Goal: Information Seeking & Learning: Learn about a topic

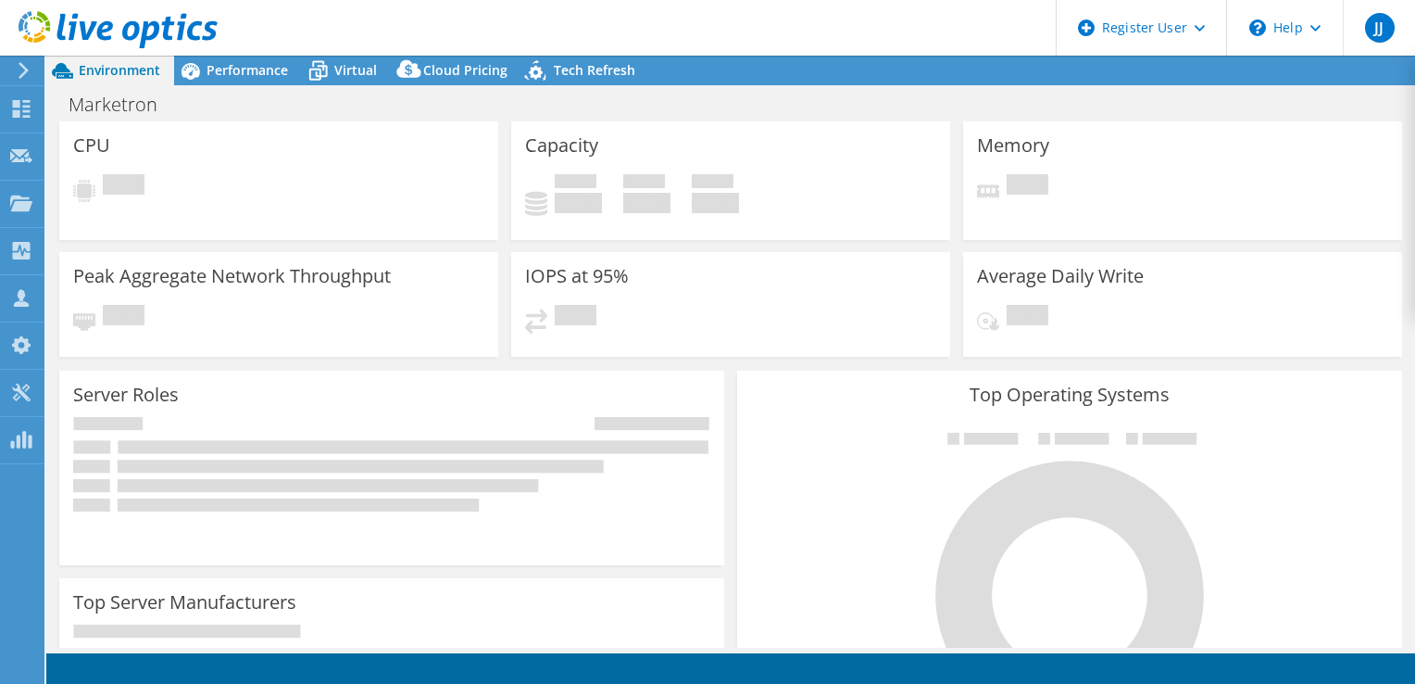
select select "USWest"
select select "USD"
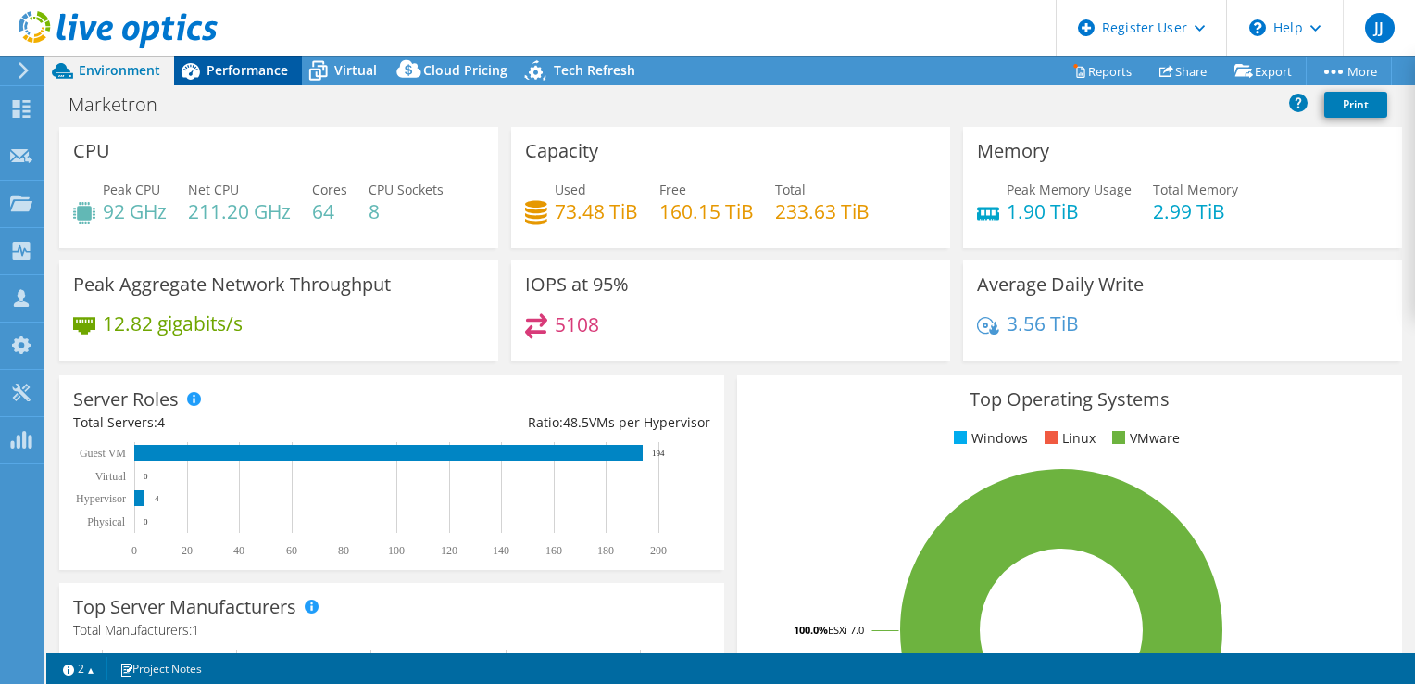
click at [262, 63] on span "Performance" at bounding box center [248, 70] width 82 height 18
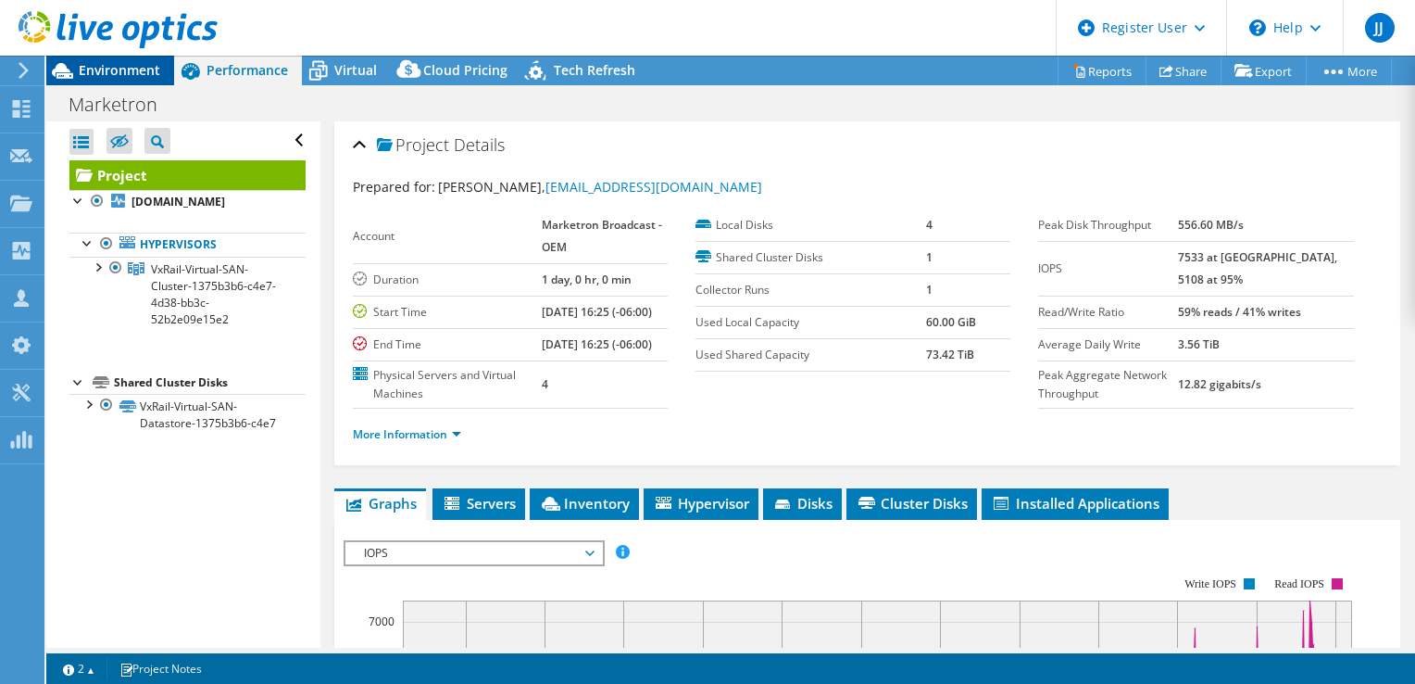
click at [130, 70] on span "Environment" at bounding box center [120, 70] width 82 height 18
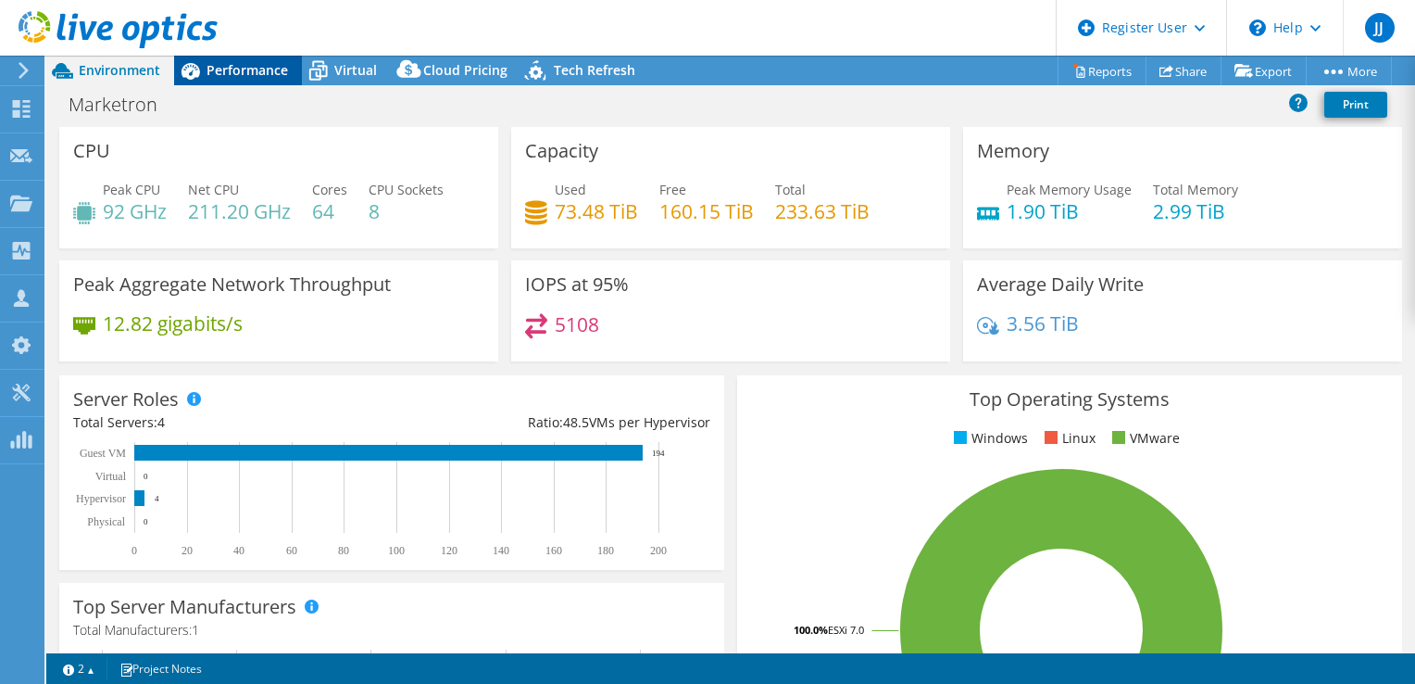
click at [215, 72] on span "Performance" at bounding box center [248, 70] width 82 height 18
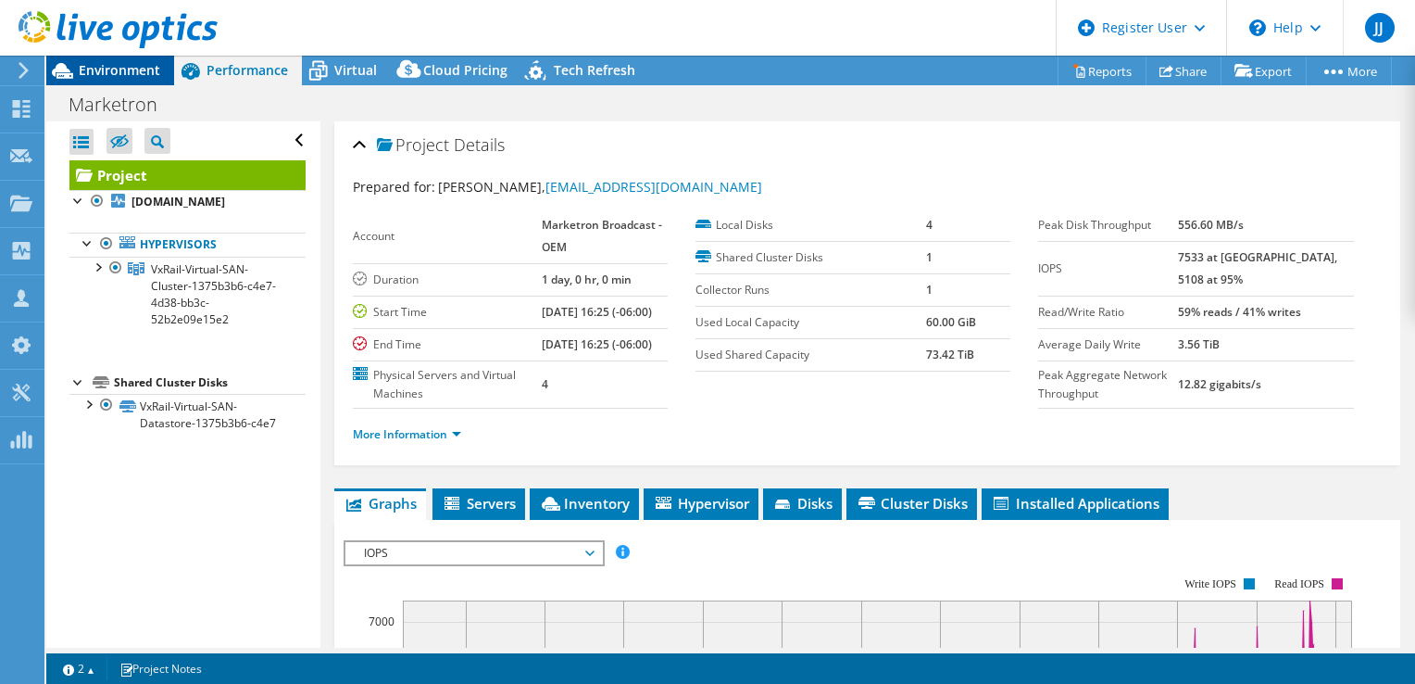
click at [119, 79] on div "Environment" at bounding box center [110, 71] width 128 height 30
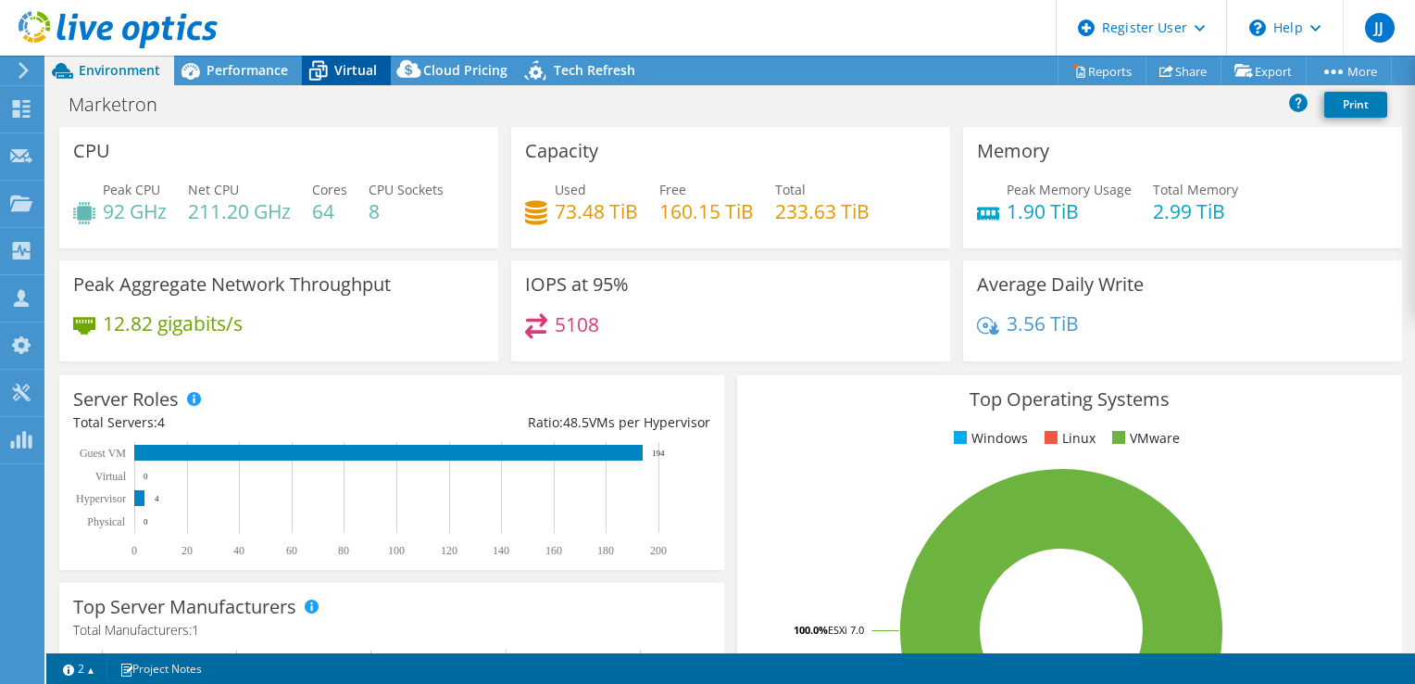
click at [365, 56] on div "Virtual" at bounding box center [346, 71] width 89 height 30
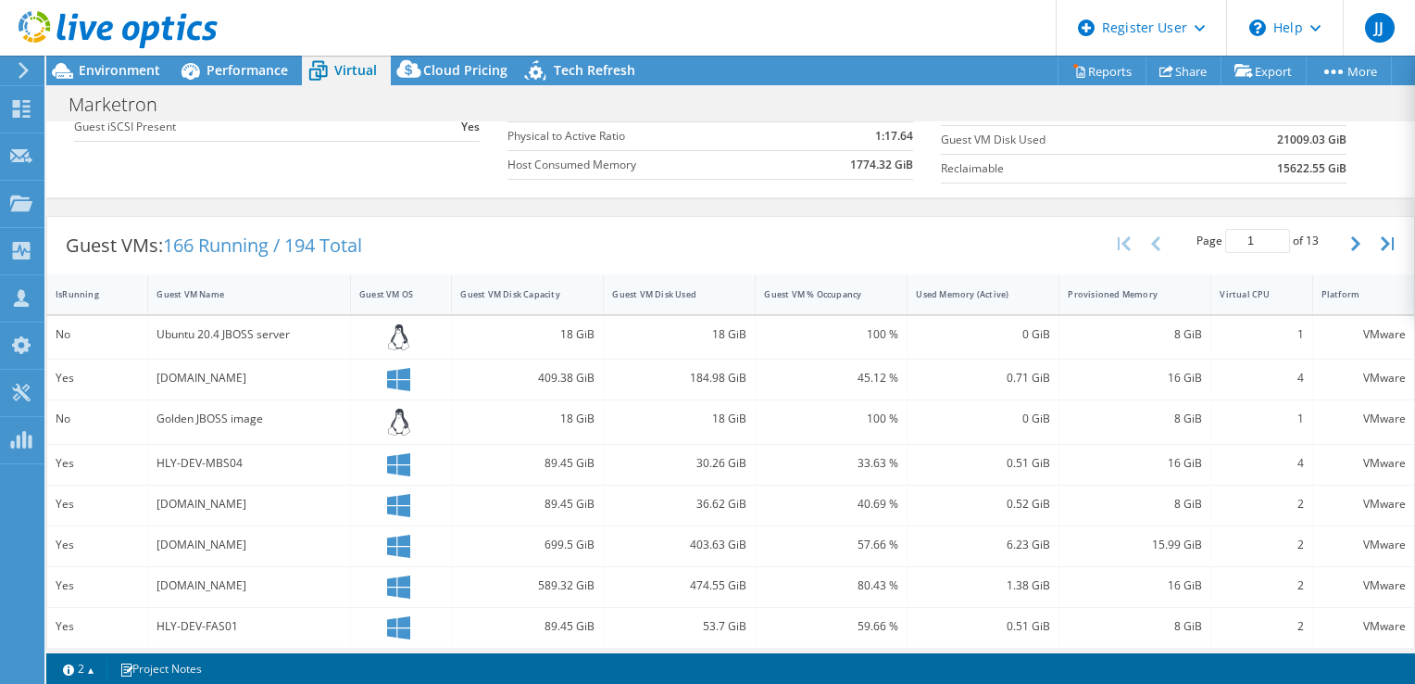
scroll to position [278, 0]
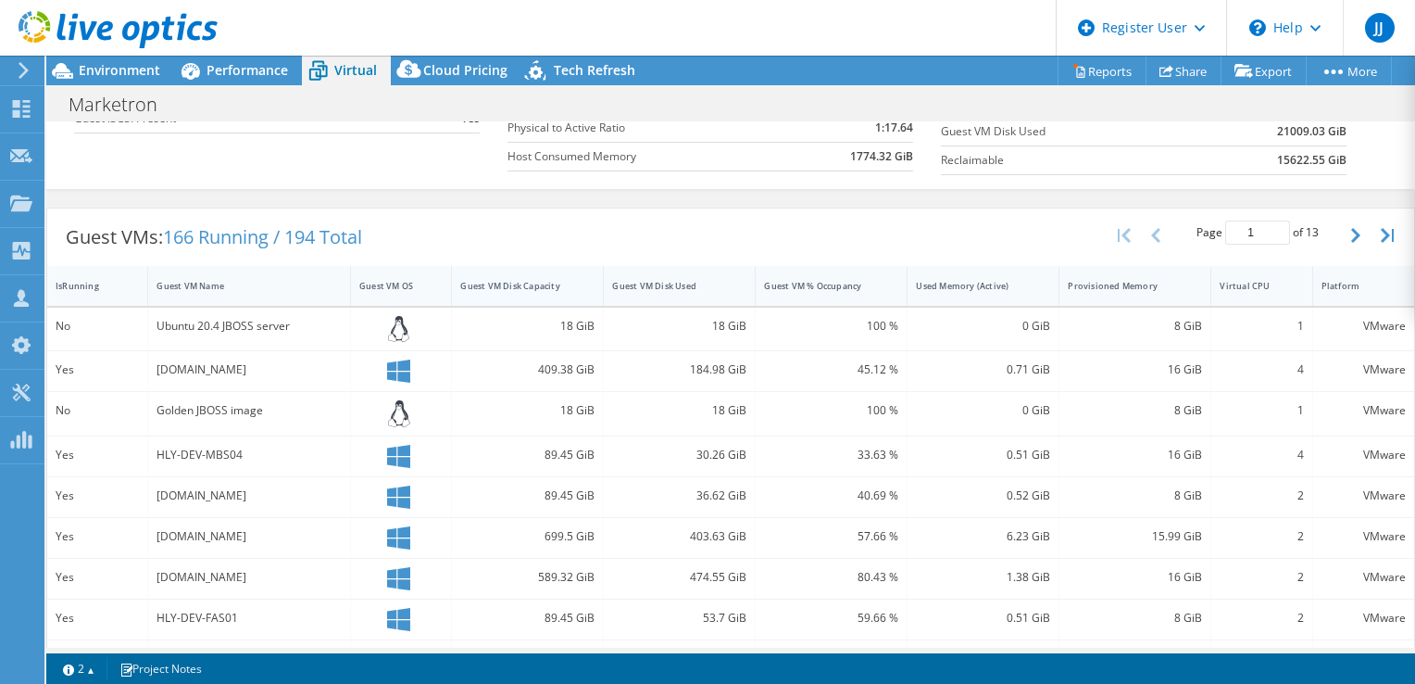
click at [495, 281] on div "Guest VM Disk Capacity" at bounding box center [516, 286] width 112 height 12
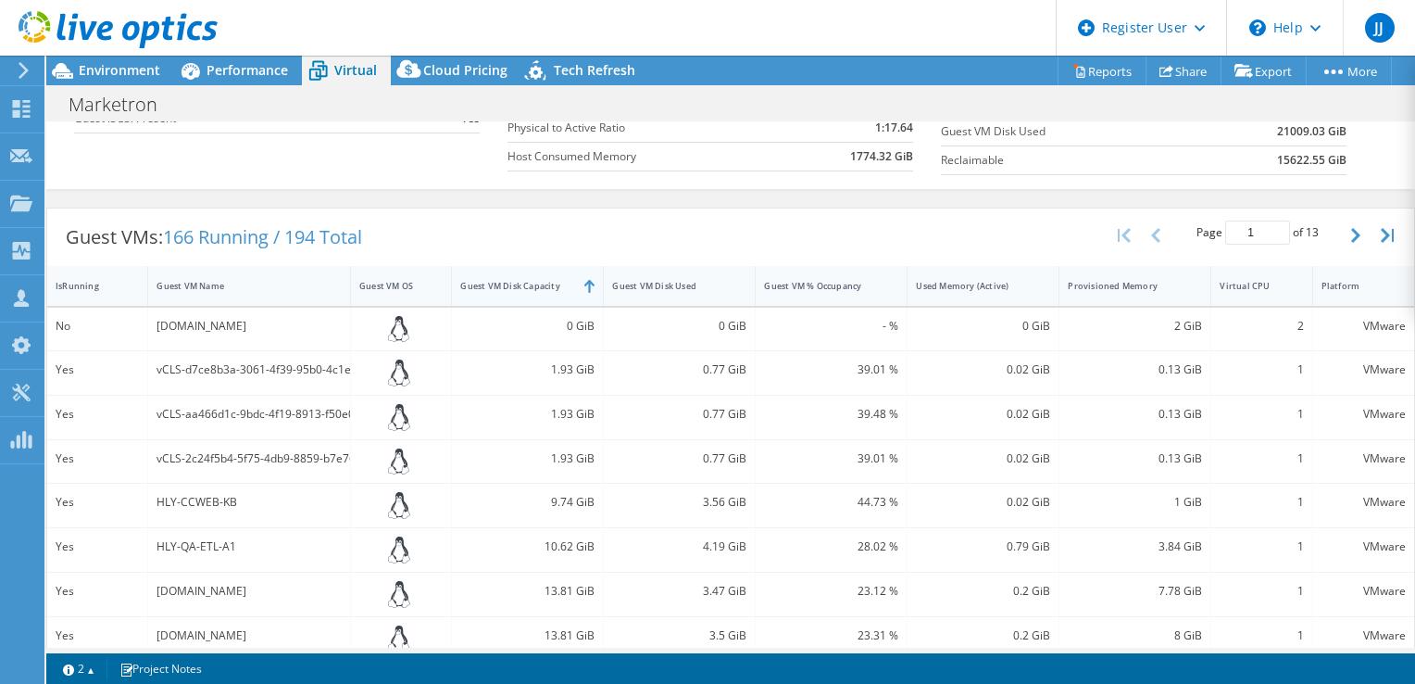
click at [495, 281] on div "Guest VM Disk Capacity" at bounding box center [516, 286] width 112 height 12
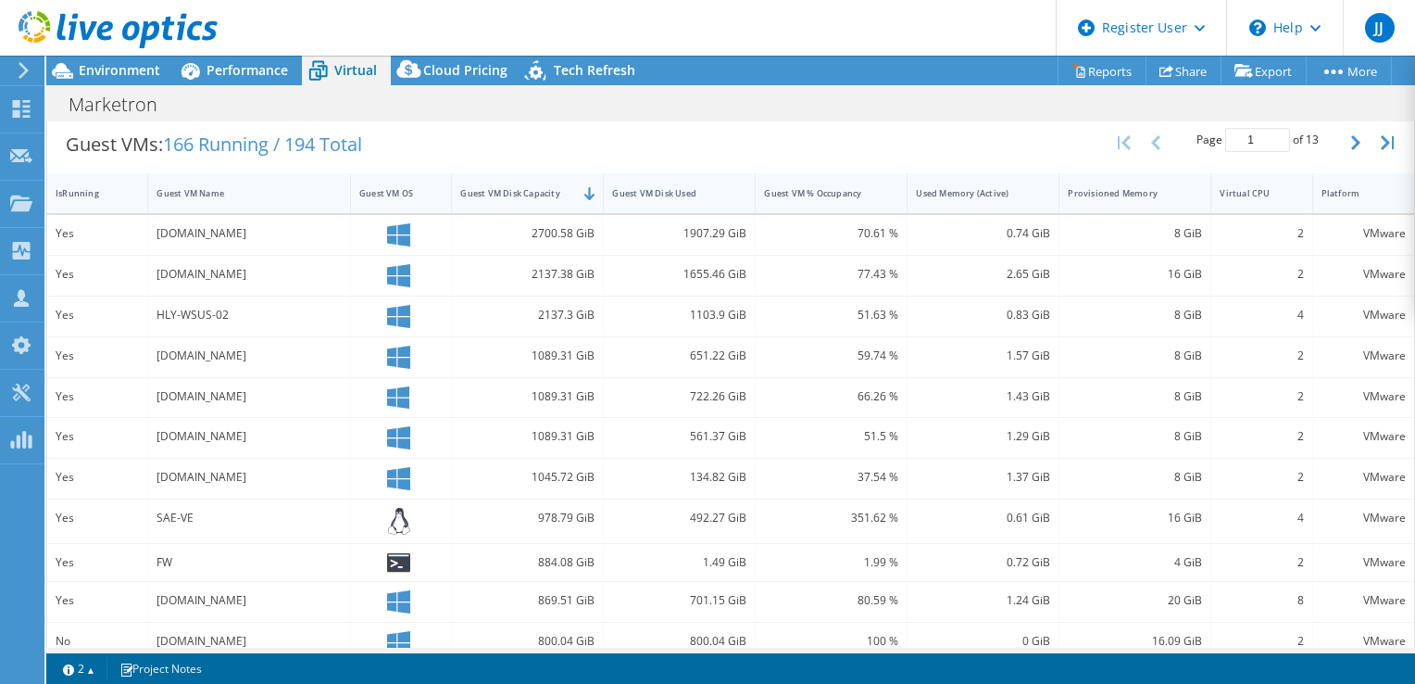
scroll to position [185, 0]
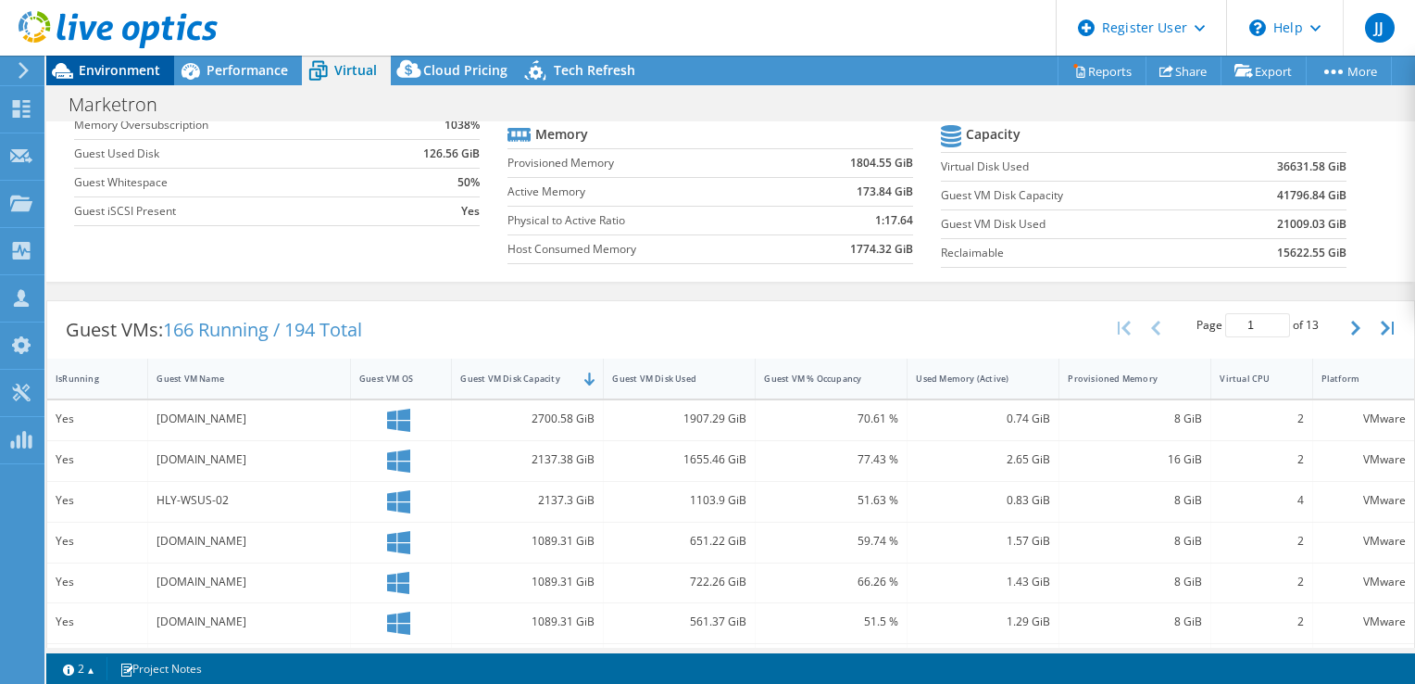
click at [103, 73] on span "Environment" at bounding box center [120, 70] width 82 height 18
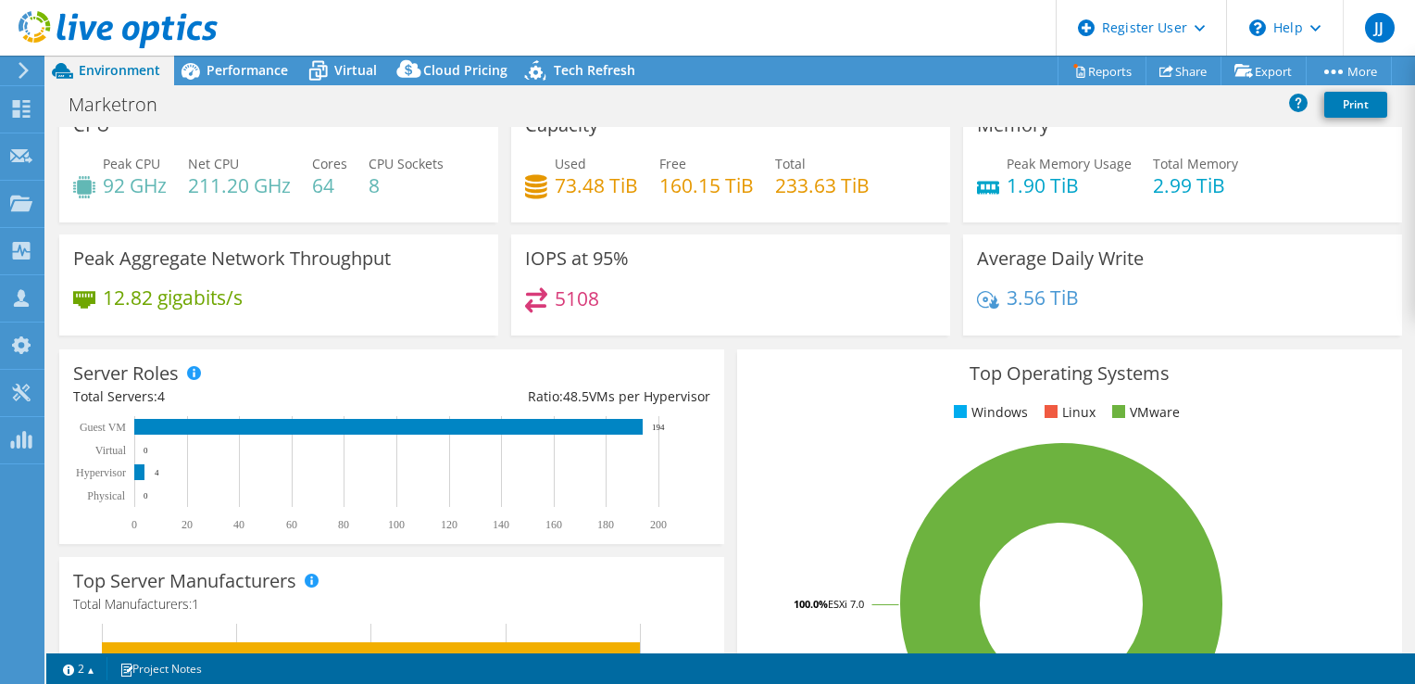
scroll to position [0, 0]
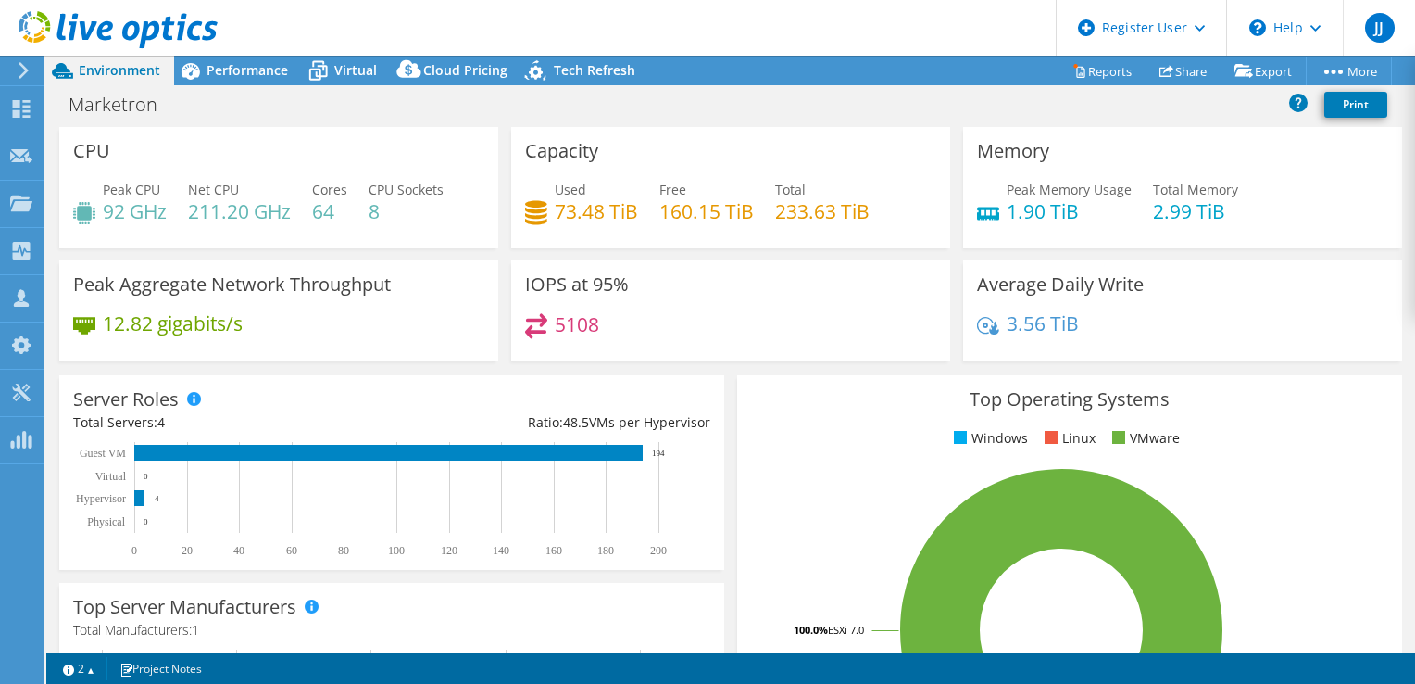
click at [75, 185] on div "Peak CPU 92 GHz" at bounding box center [120, 201] width 94 height 42
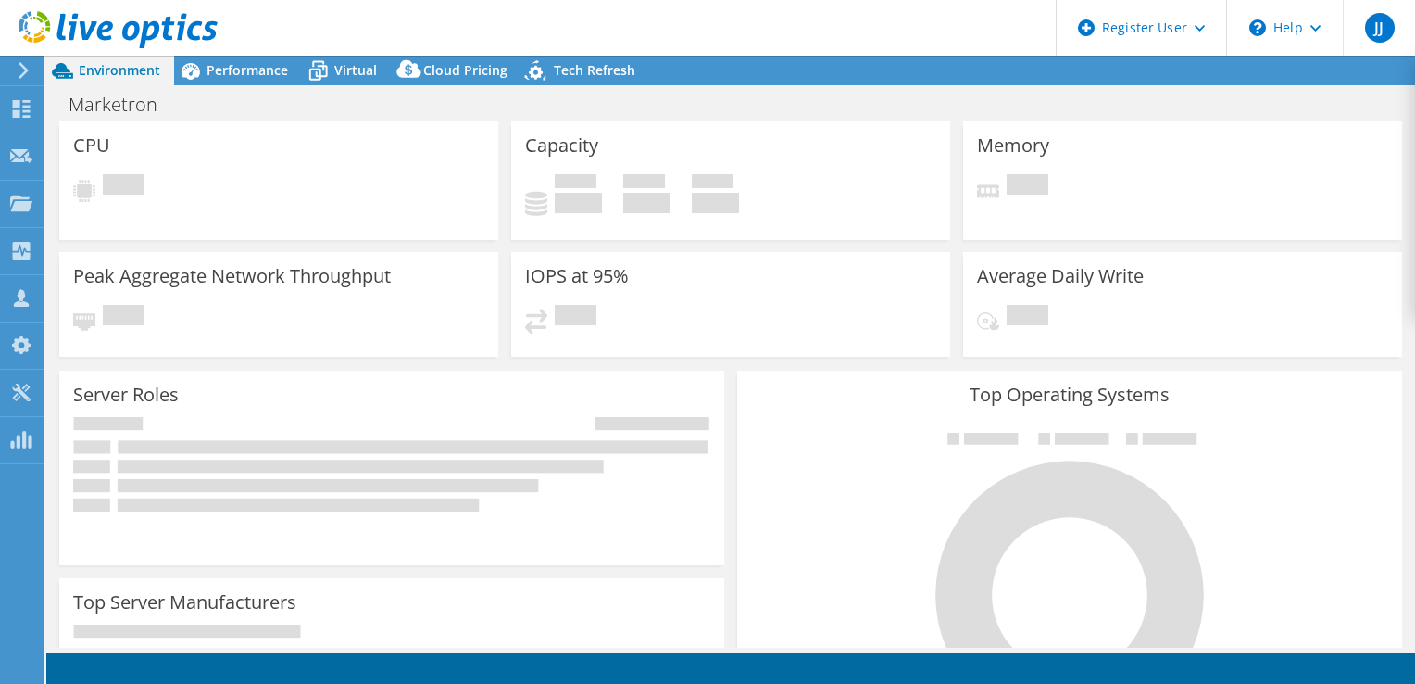
select select "USWest"
select select "USD"
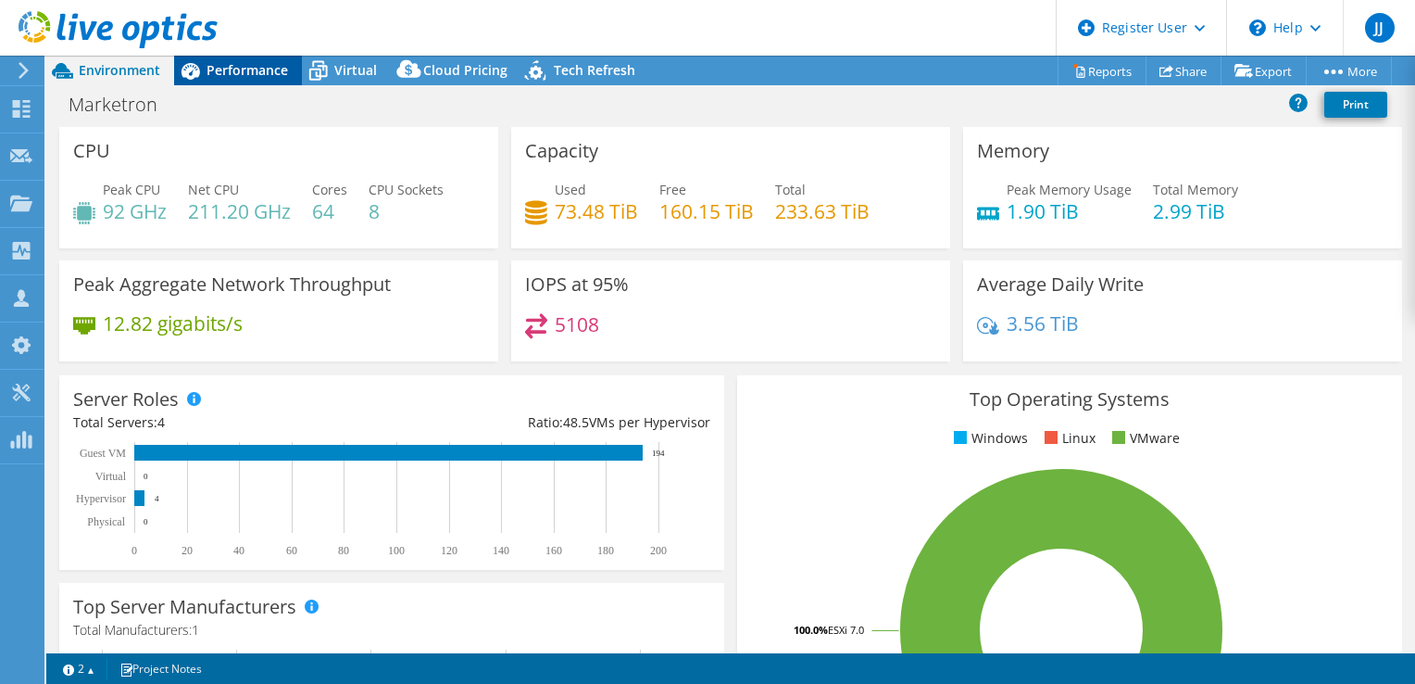
click at [217, 81] on div "Performance" at bounding box center [238, 71] width 128 height 30
